Goal: Task Accomplishment & Management: Manage account settings

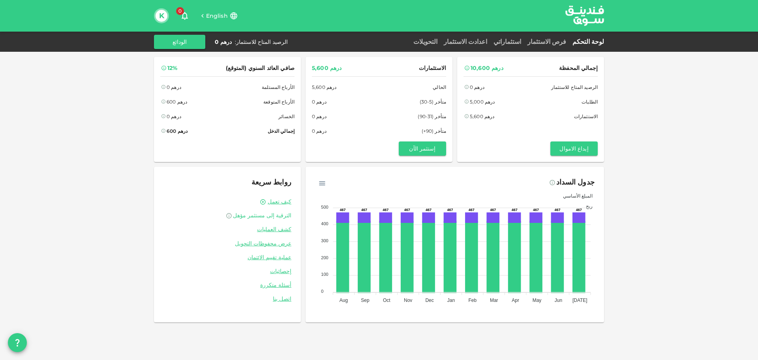
click at [262, 218] on span "الترقية إلى مستثمر مؤهل" at bounding box center [262, 215] width 58 height 7
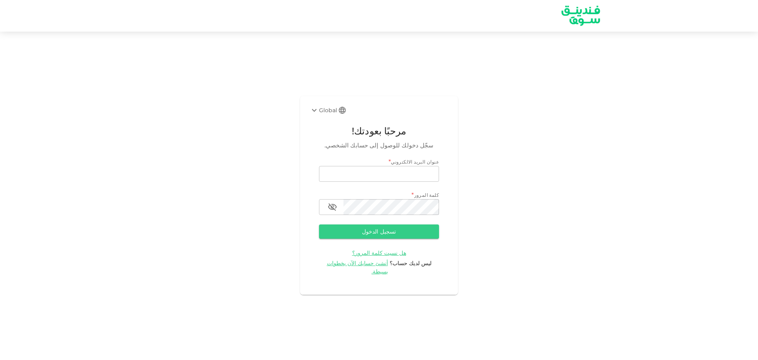
type input "k-sham@hotmail.co.uk"
click at [382, 245] on form "عنوان البريد الالكتروني * email k-sham@hotmail.co.uk email كلمة المرور * passwo…" at bounding box center [379, 217] width 120 height 118
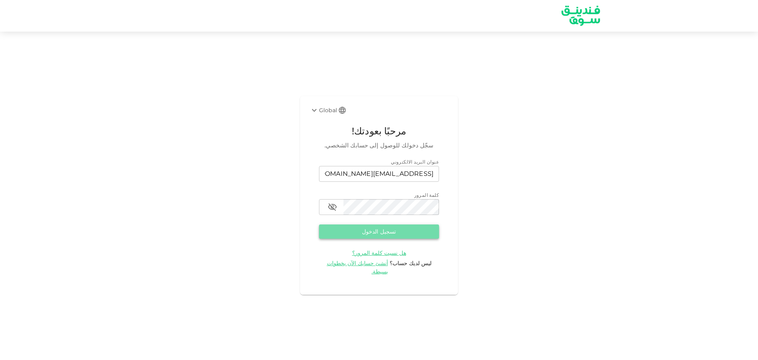
click at [377, 232] on button "تسجيل الدخول" at bounding box center [379, 231] width 120 height 14
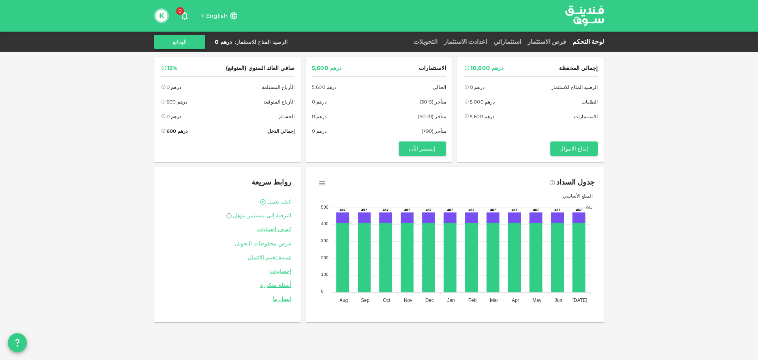
click at [267, 217] on span "الترقية إلى مستثمر مؤهل" at bounding box center [262, 215] width 58 height 7
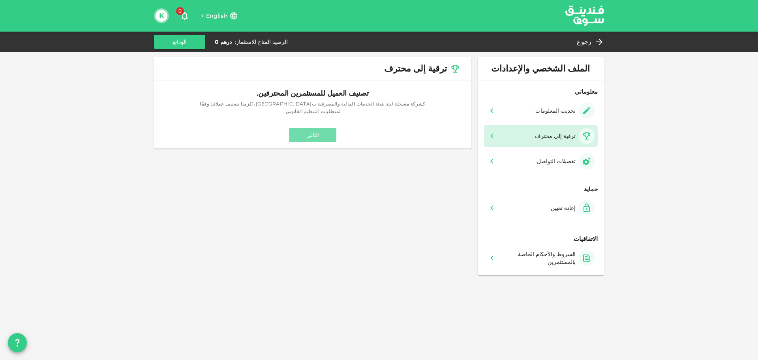
click at [317, 128] on button "التالي" at bounding box center [312, 135] width 47 height 14
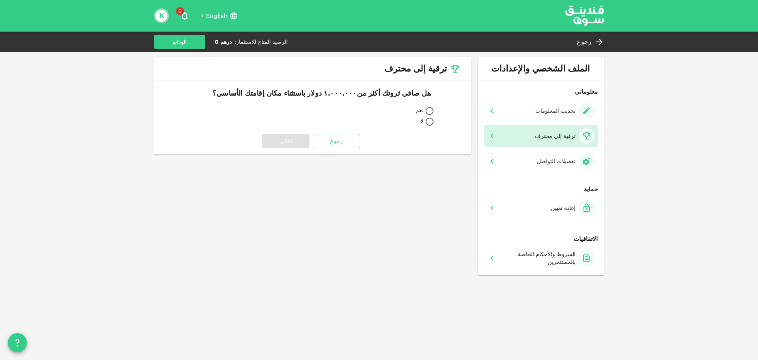
click at [425, 123] on input "لا" at bounding box center [430, 122] width 12 height 11
radio input "true"
click at [425, 123] on input "لا" at bounding box center [430, 122] width 12 height 11
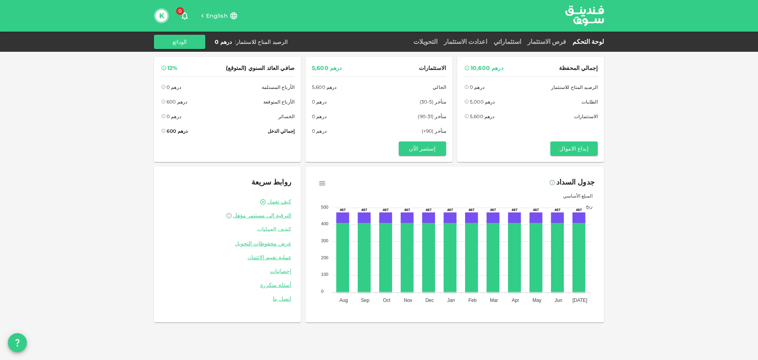
click at [279, 227] on link "كشف العمليات" at bounding box center [227, 229] width 128 height 8
